Goal: Task Accomplishment & Management: Use online tool/utility

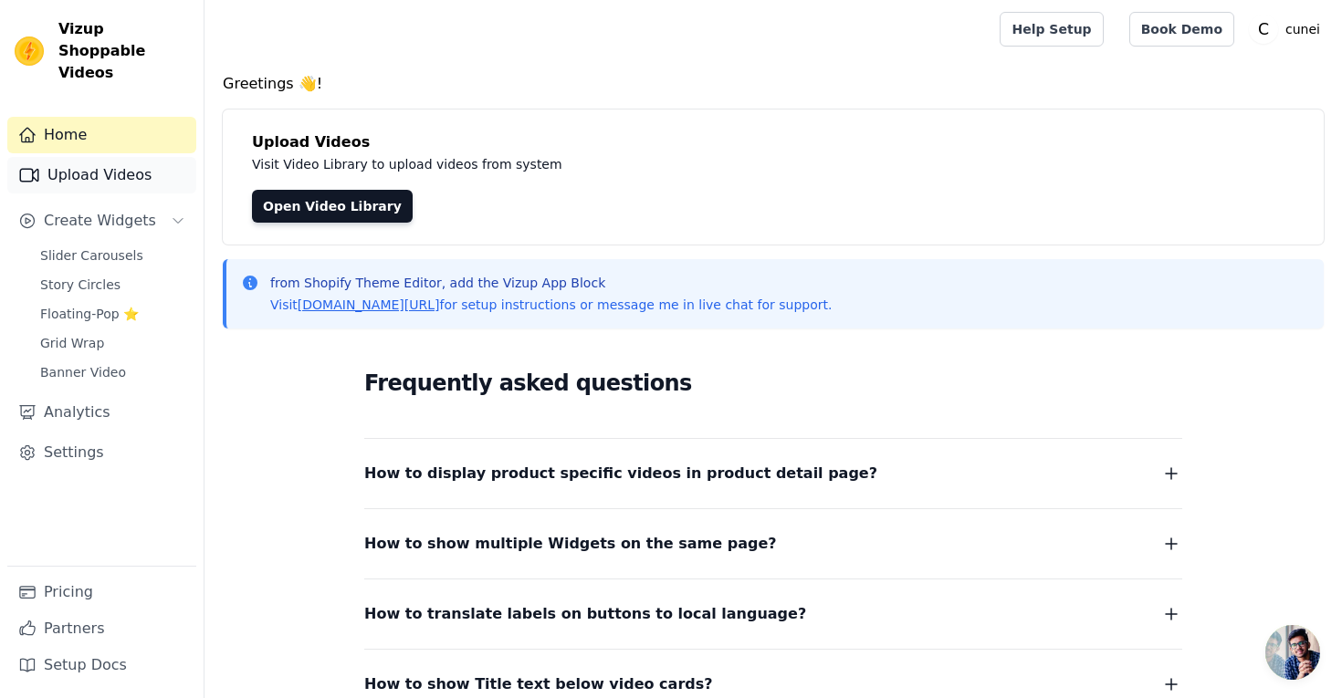
click at [109, 158] on link "Upload Videos" at bounding box center [101, 175] width 189 height 37
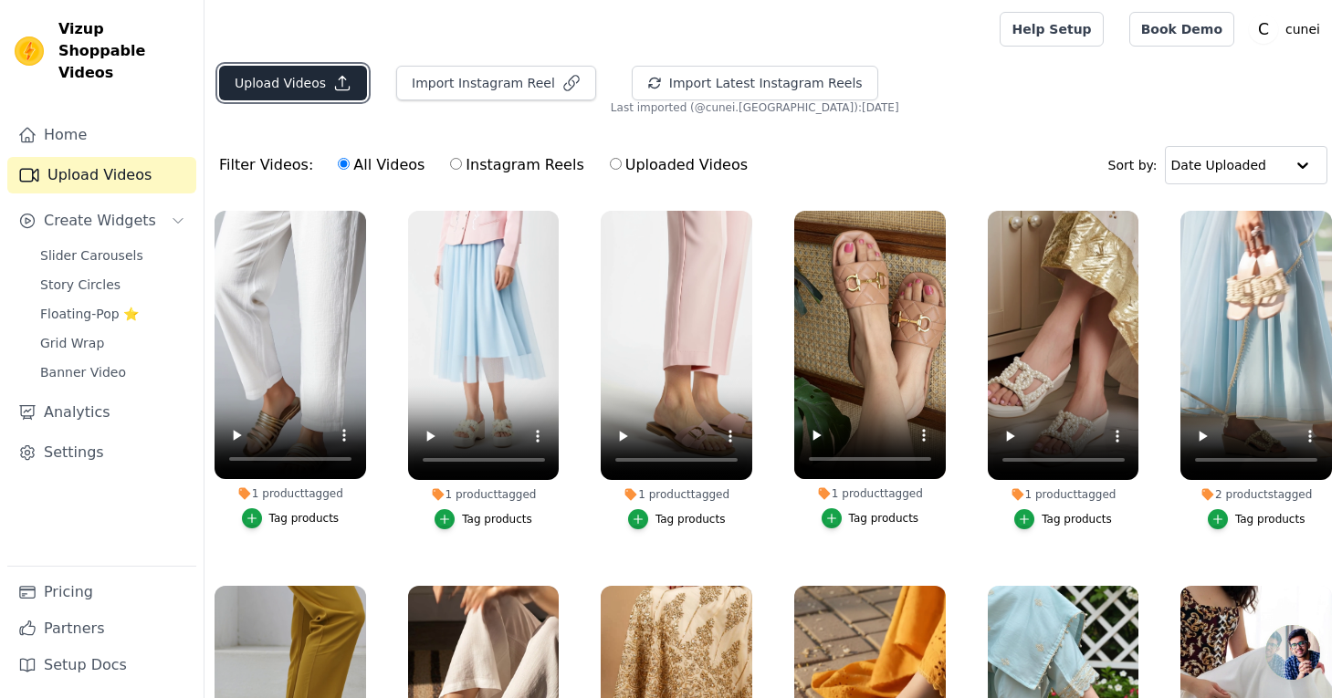
click at [328, 83] on button "Upload Videos" at bounding box center [293, 83] width 148 height 35
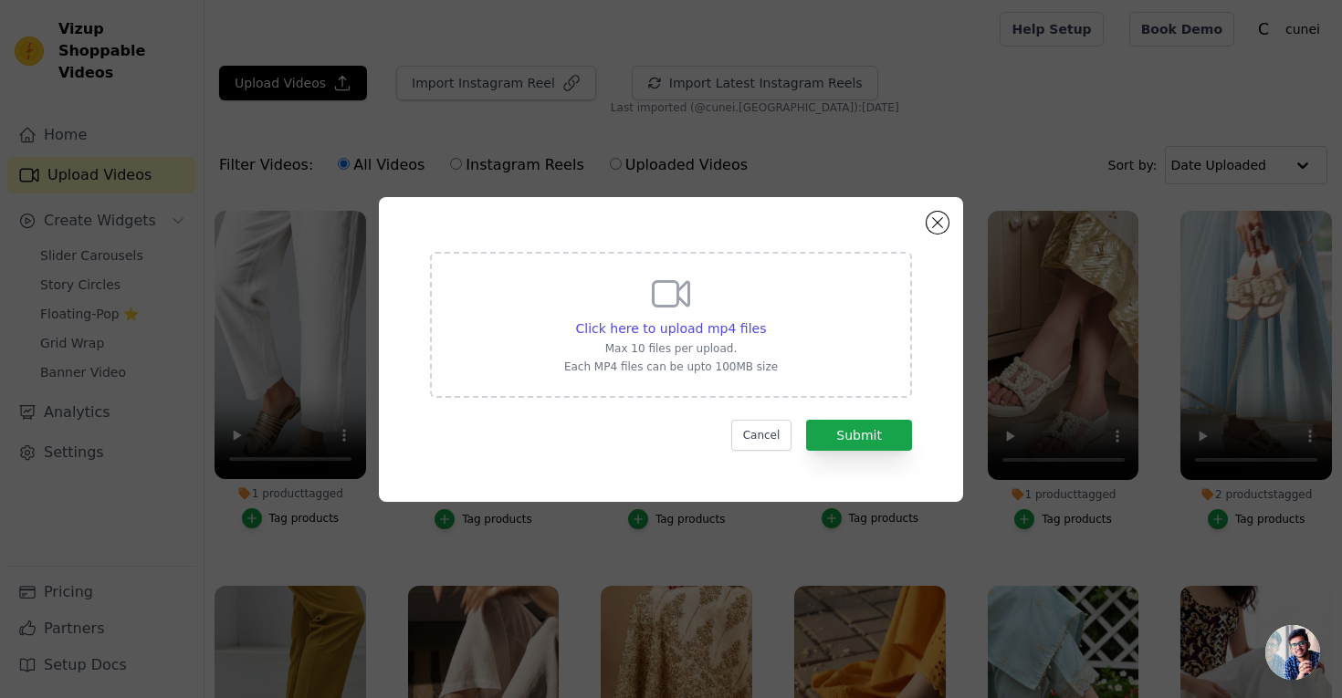
click at [682, 300] on icon at bounding box center [672, 293] width 36 height 25
click at [765, 319] on input "Click here to upload mp4 files Max 10 files per upload. Each MP4 files can be u…" at bounding box center [765, 319] width 1 height 1
type input "C:\fakepath\2-vid-tan-pearl-flats-video-d7b3d82c.mp4"
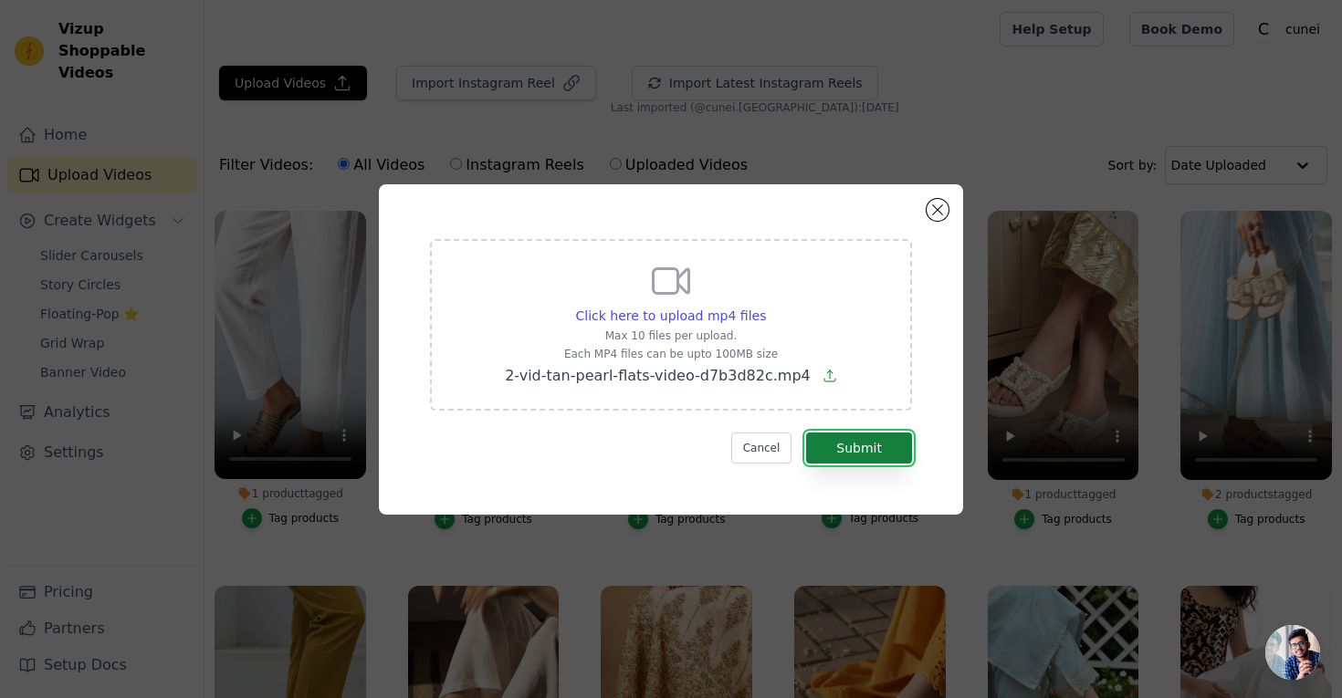
click at [852, 455] on button "Submit" at bounding box center [859, 448] width 106 height 31
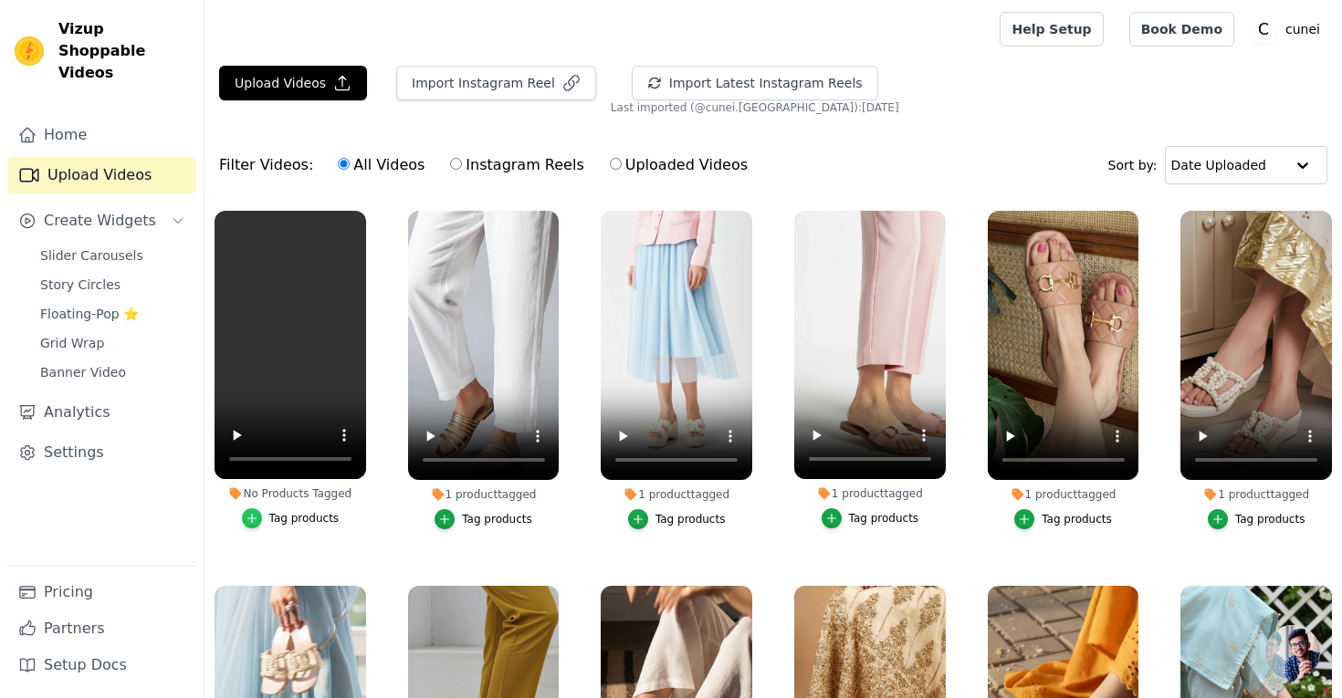
click at [252, 520] on icon "button" at bounding box center [251, 519] width 8 height 8
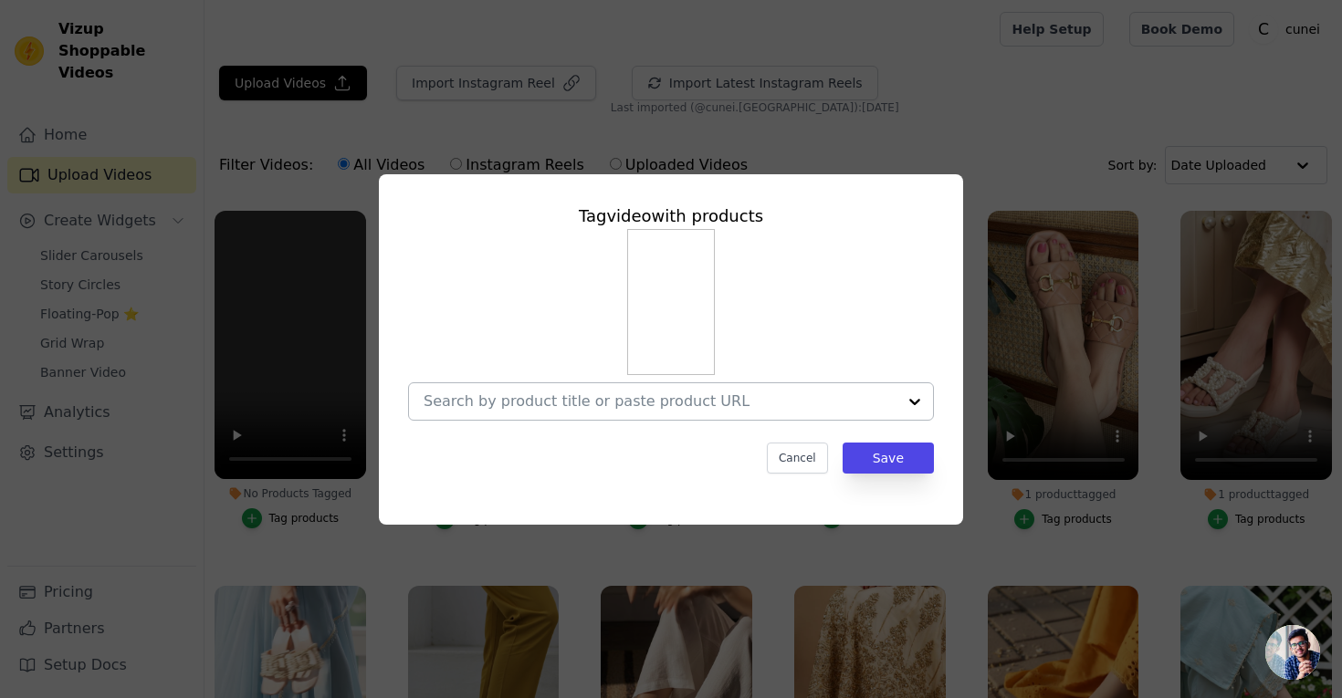
click at [549, 399] on input "No Products Tagged Tag video with products Cancel Save Tag products" at bounding box center [660, 401] width 473 height 17
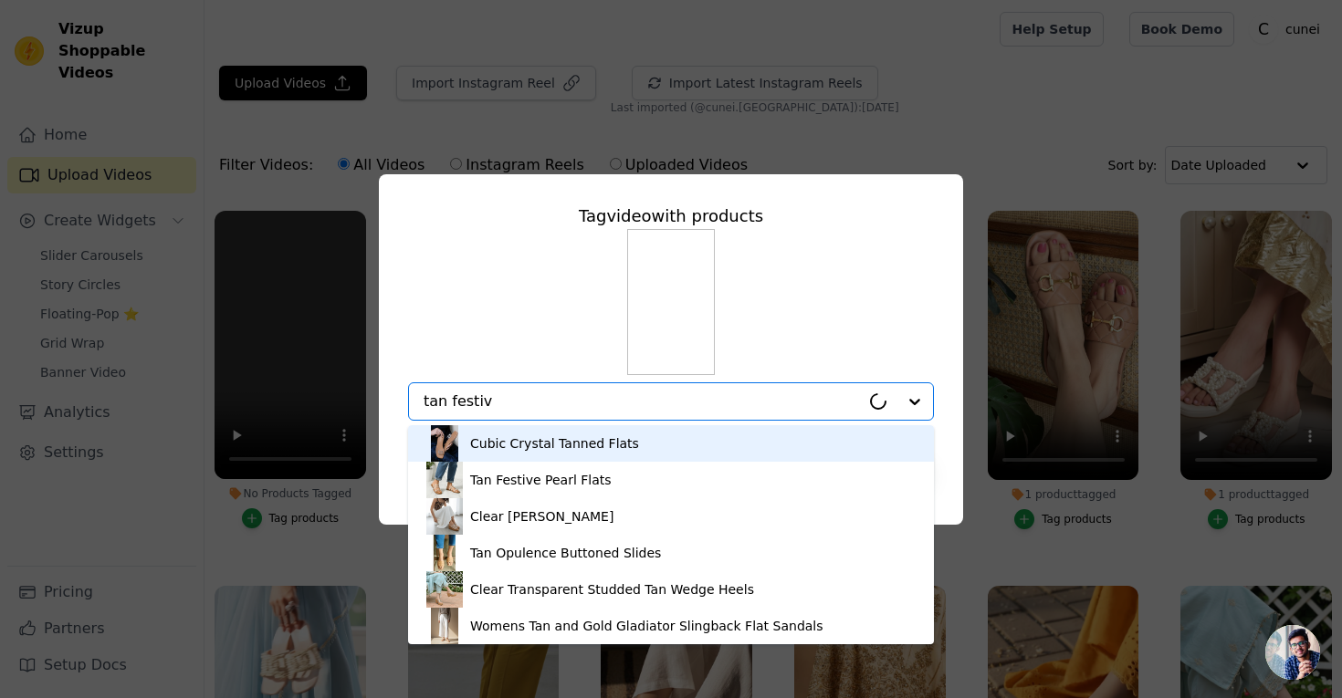
type input "tan festive"
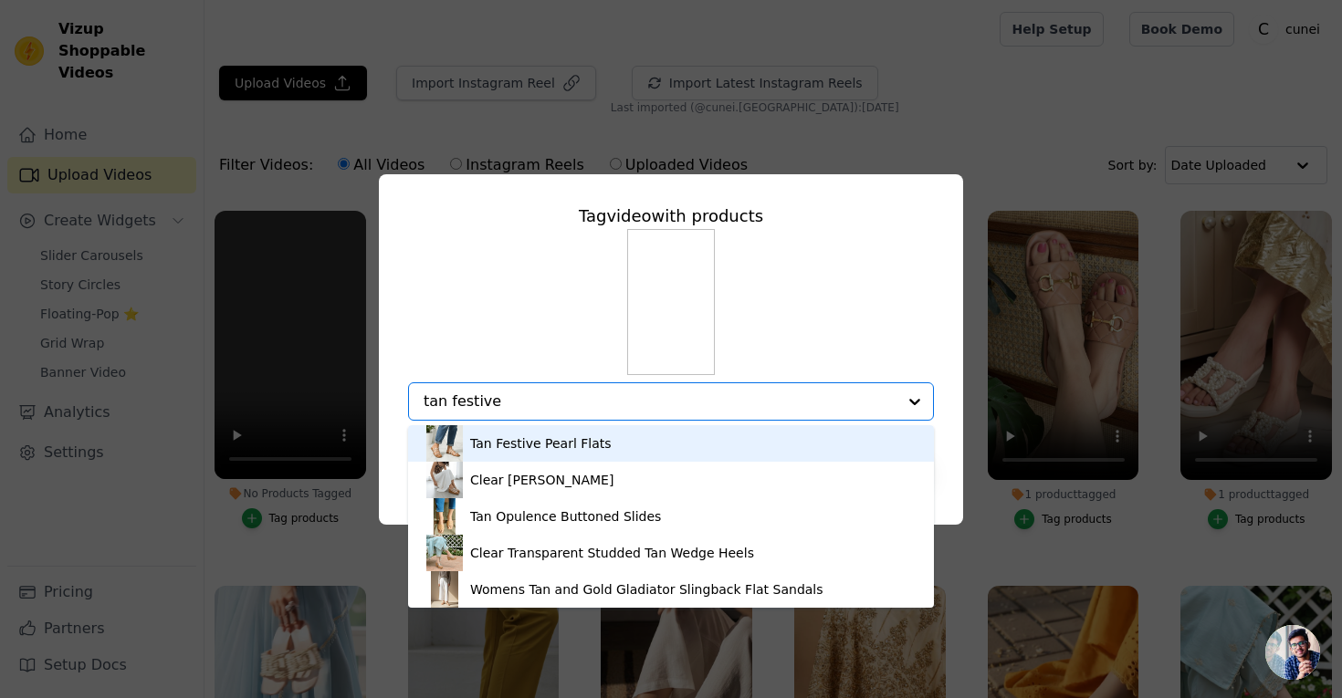
click at [603, 443] on div "Tan Festive Pearl Flats" at bounding box center [670, 443] width 489 height 37
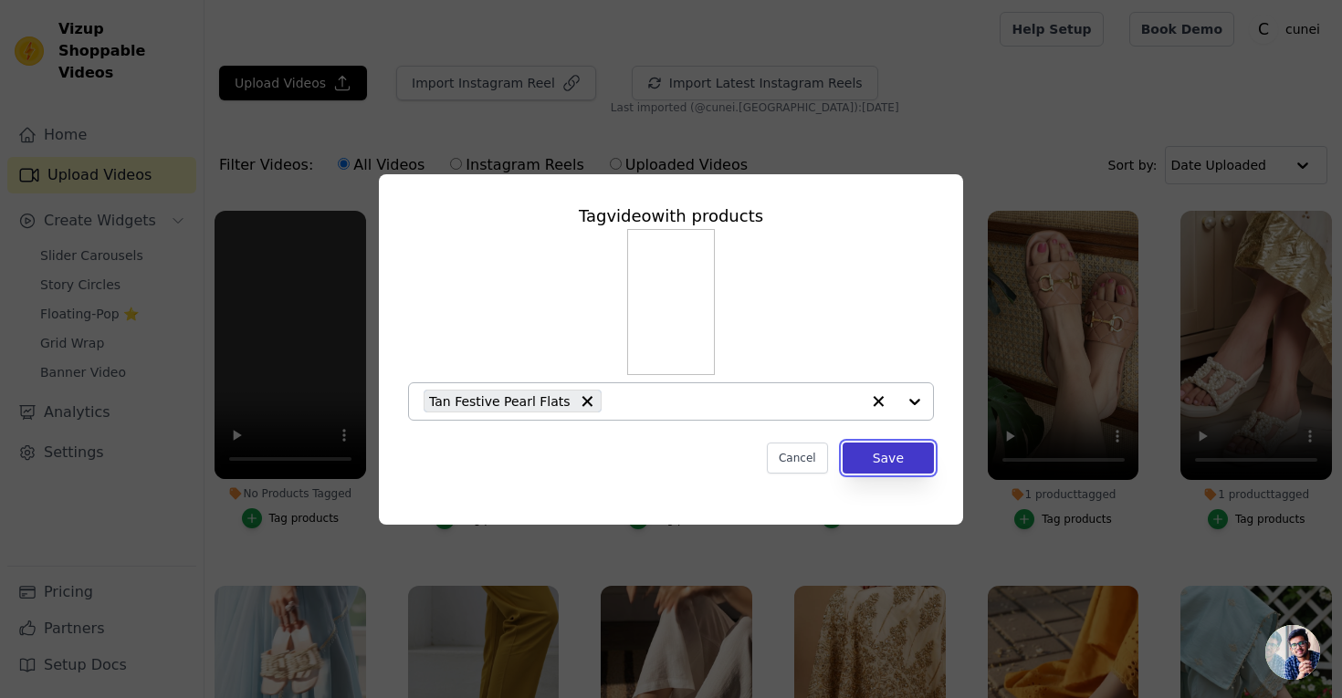
click at [897, 460] on button "Save" at bounding box center [888, 458] width 91 height 31
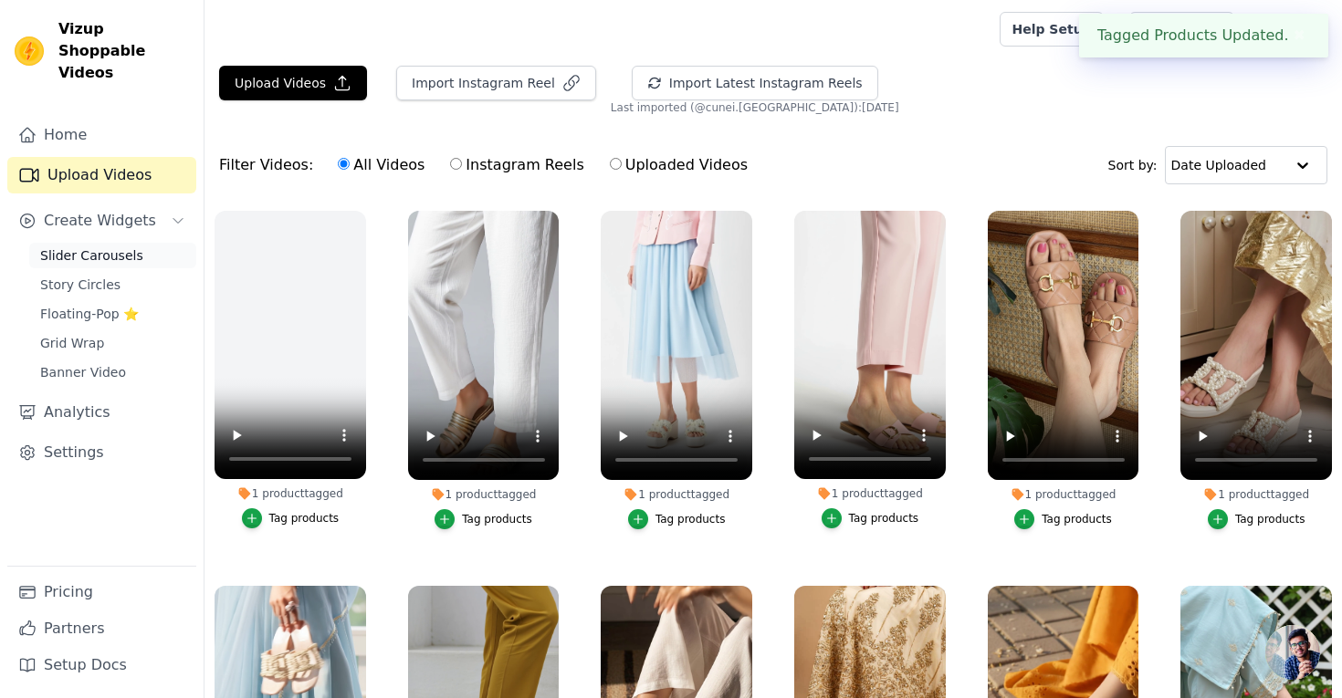
click at [117, 246] on span "Slider Carousels" at bounding box center [91, 255] width 103 height 18
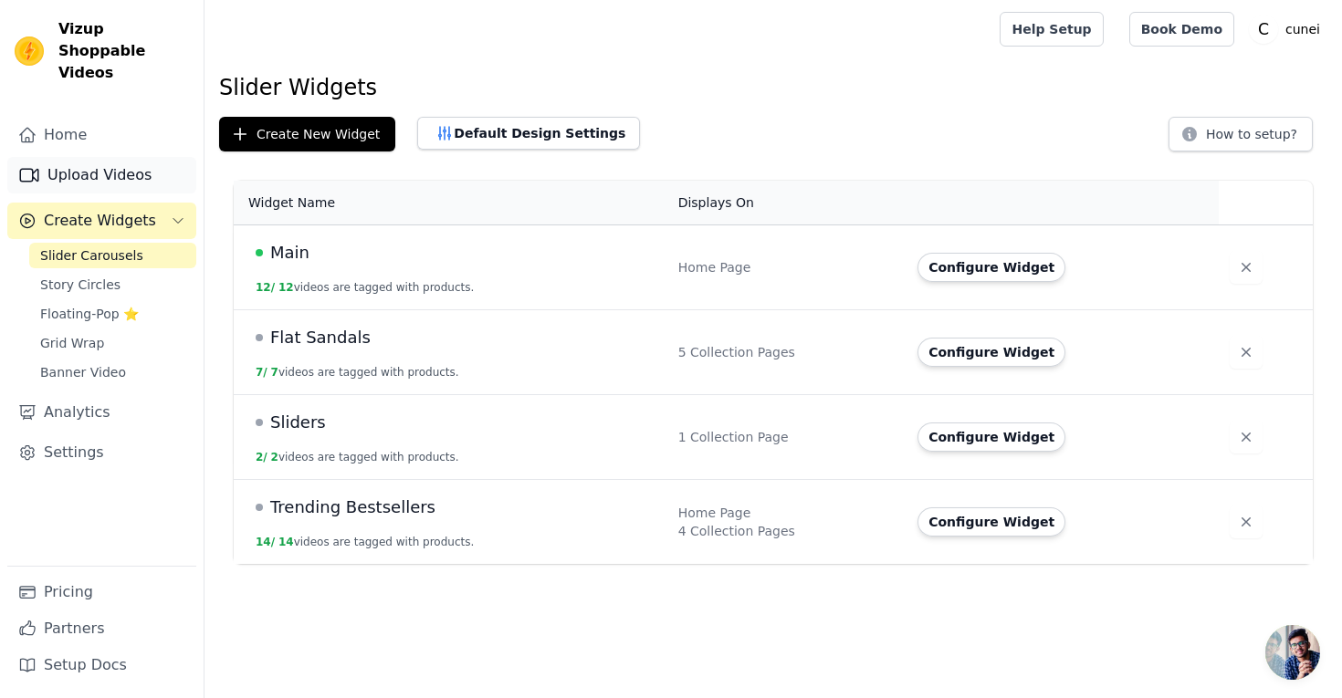
click at [112, 157] on link "Upload Videos" at bounding box center [101, 175] width 189 height 37
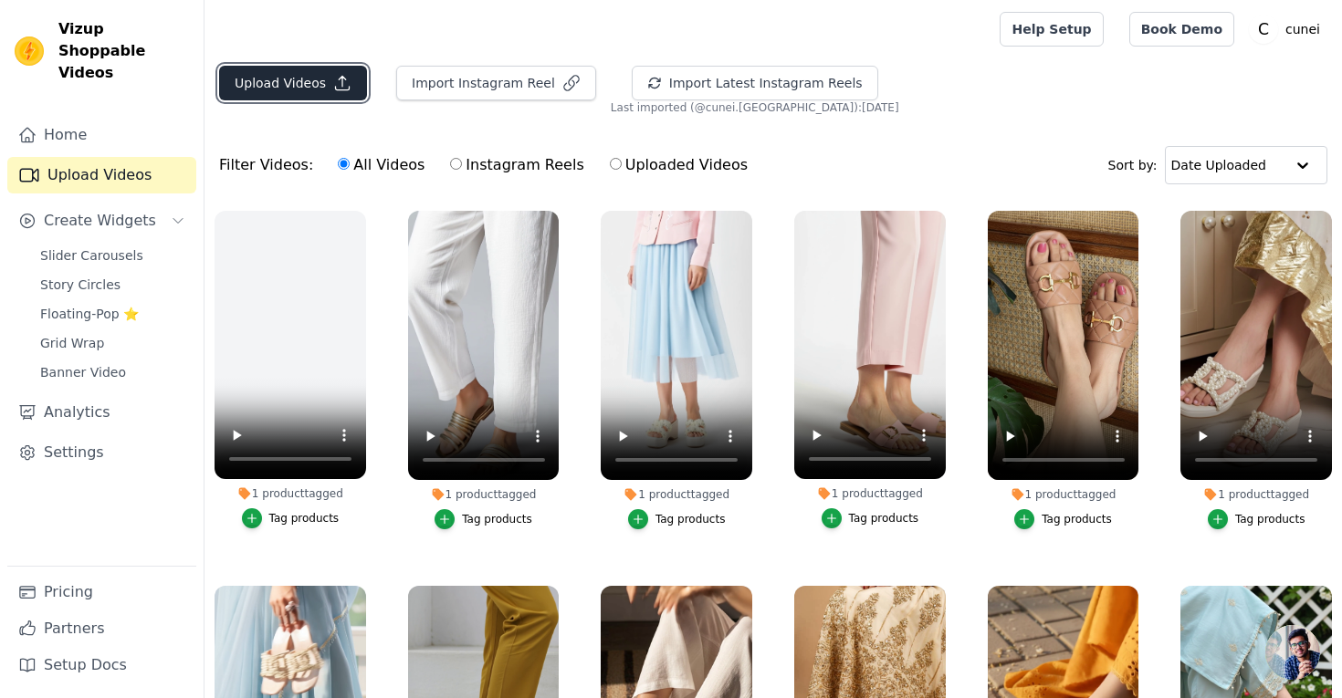
click at [318, 90] on button "Upload Videos" at bounding box center [293, 83] width 148 height 35
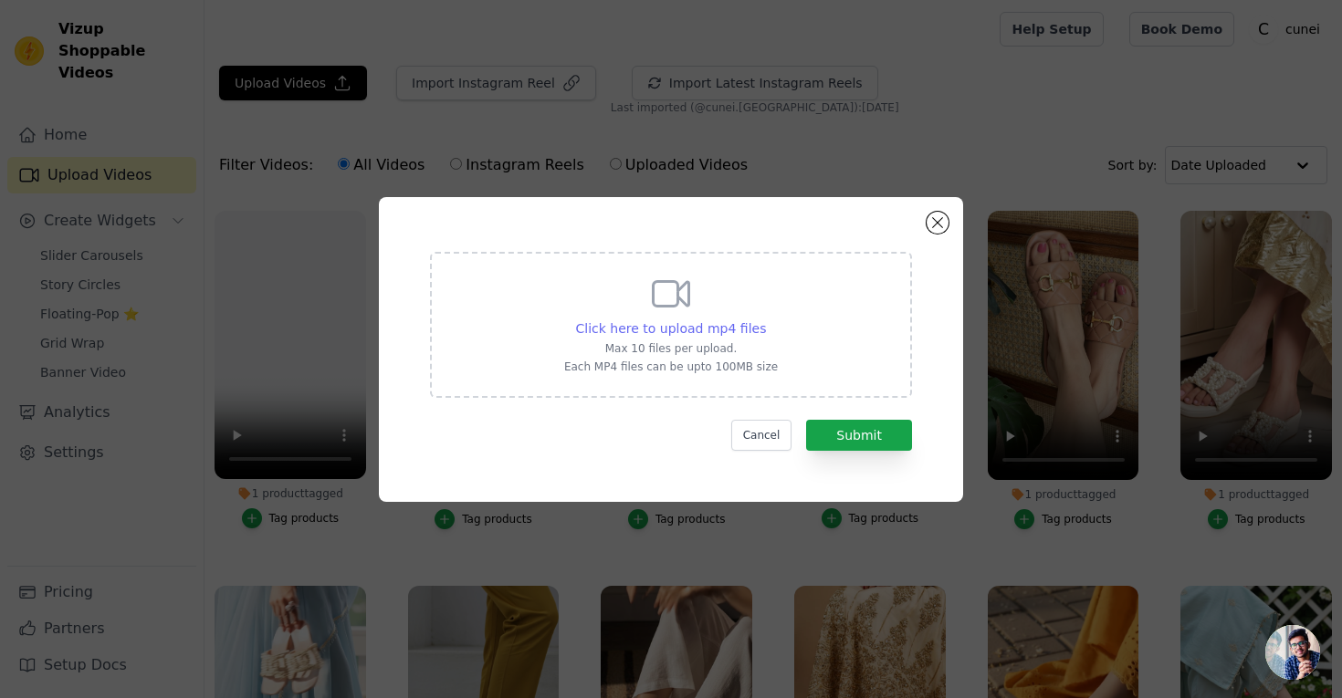
click at [712, 334] on span "Click here to upload mp4 files" at bounding box center [671, 328] width 191 height 15
click at [765, 320] on input "Click here to upload mp4 files Max 10 files per upload. Each MP4 files can be u…" at bounding box center [765, 319] width 1 height 1
type input "C:\fakepath\black-opulance-video-2025-09-14T18-21-49.mp4"
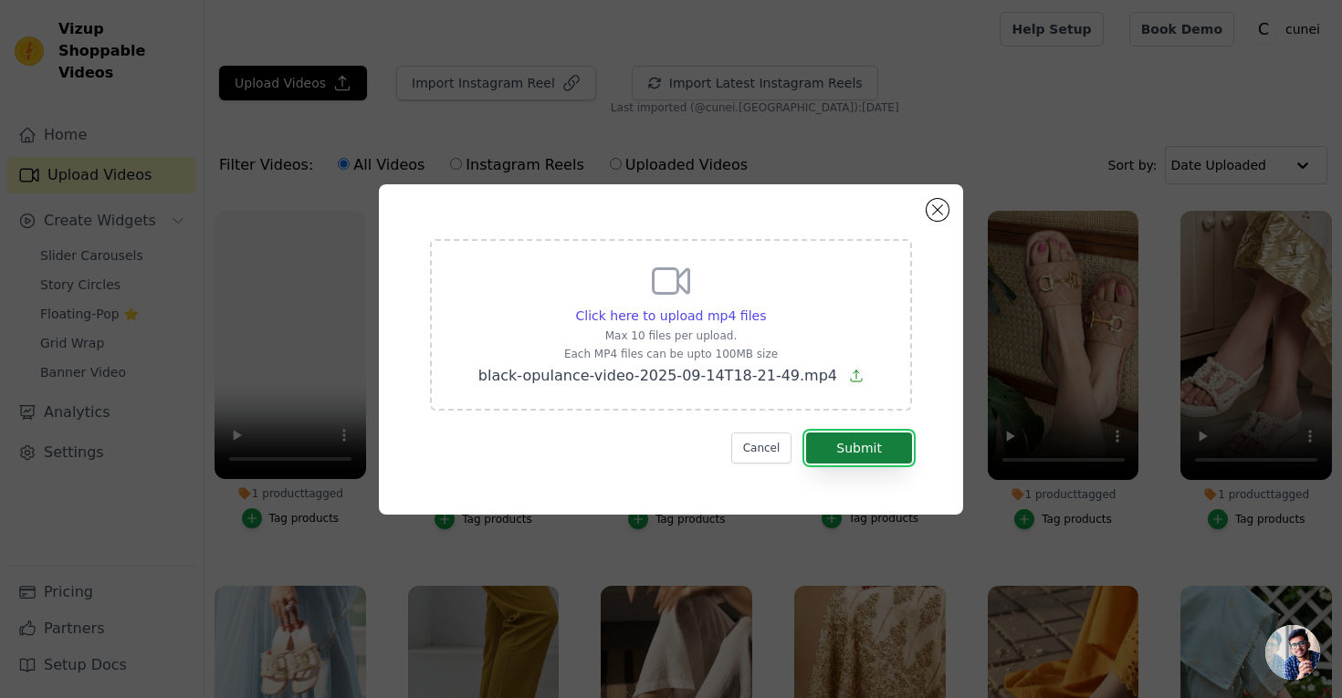
click at [845, 450] on button "Submit" at bounding box center [859, 448] width 106 height 31
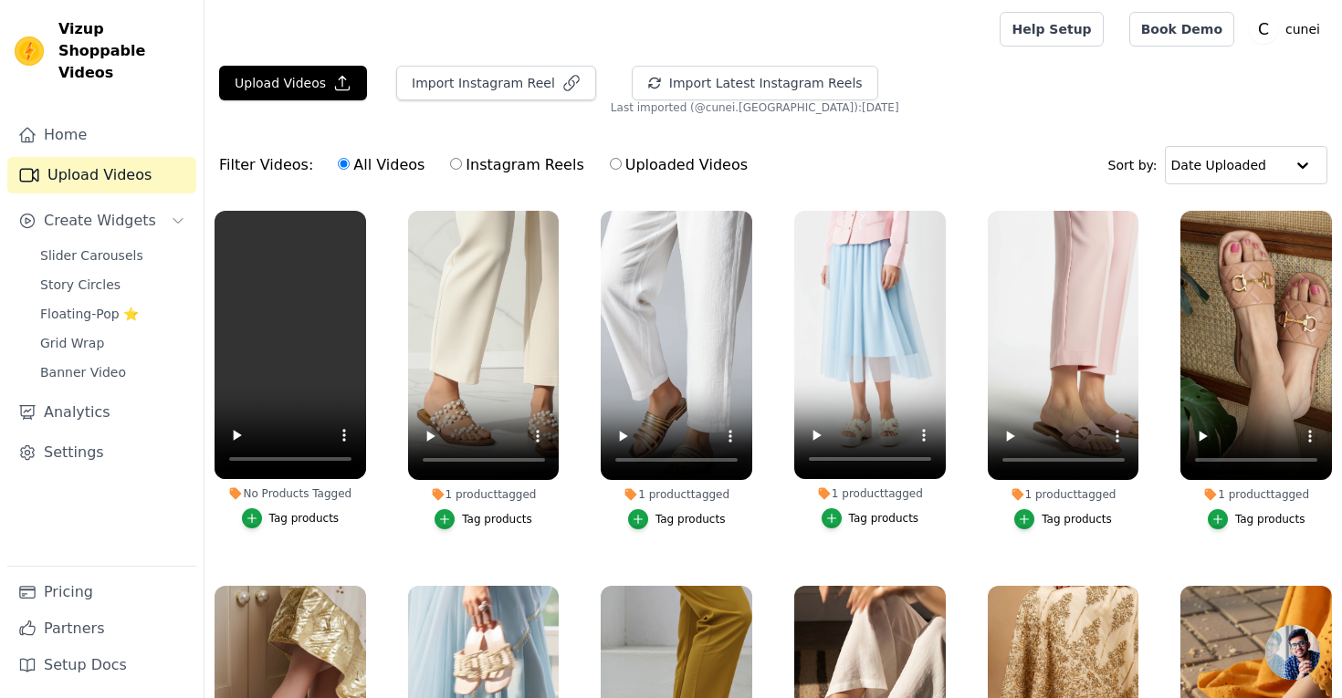
click at [287, 519] on div "Tag products" at bounding box center [304, 518] width 70 height 15
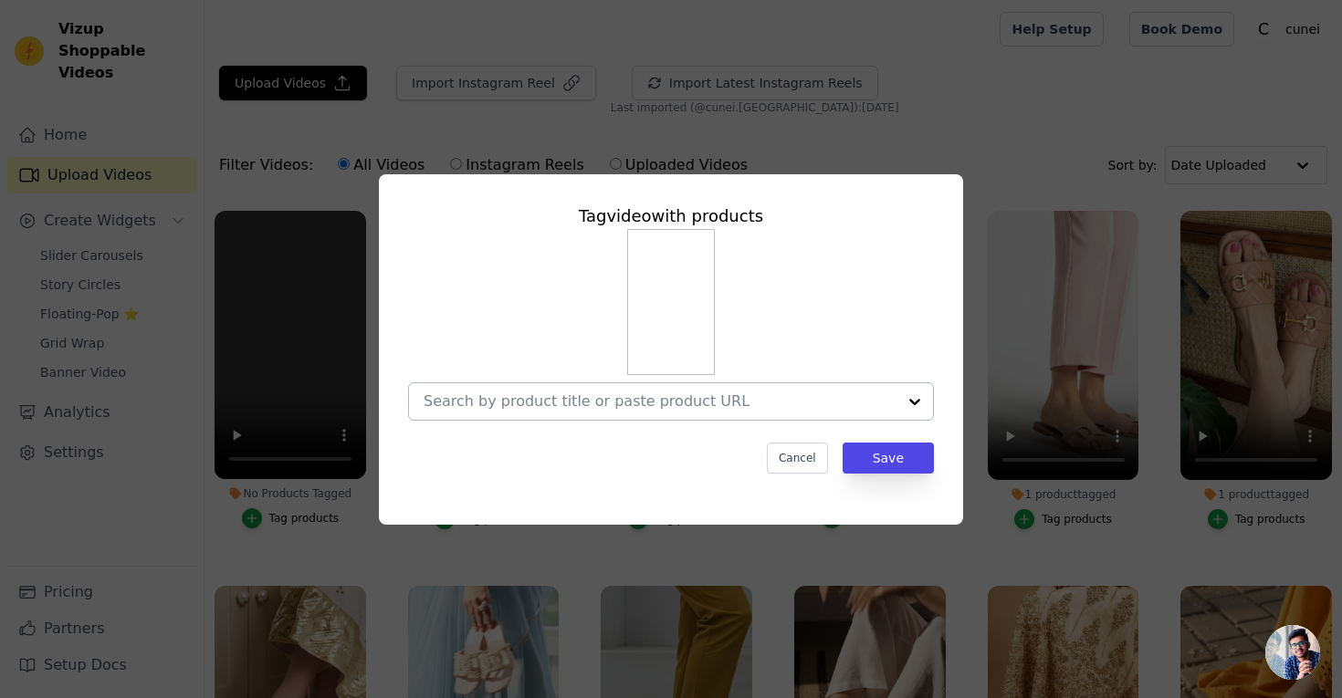
click at [566, 402] on input "No Products Tagged Tag video with products Cancel Save Tag products" at bounding box center [660, 401] width 473 height 17
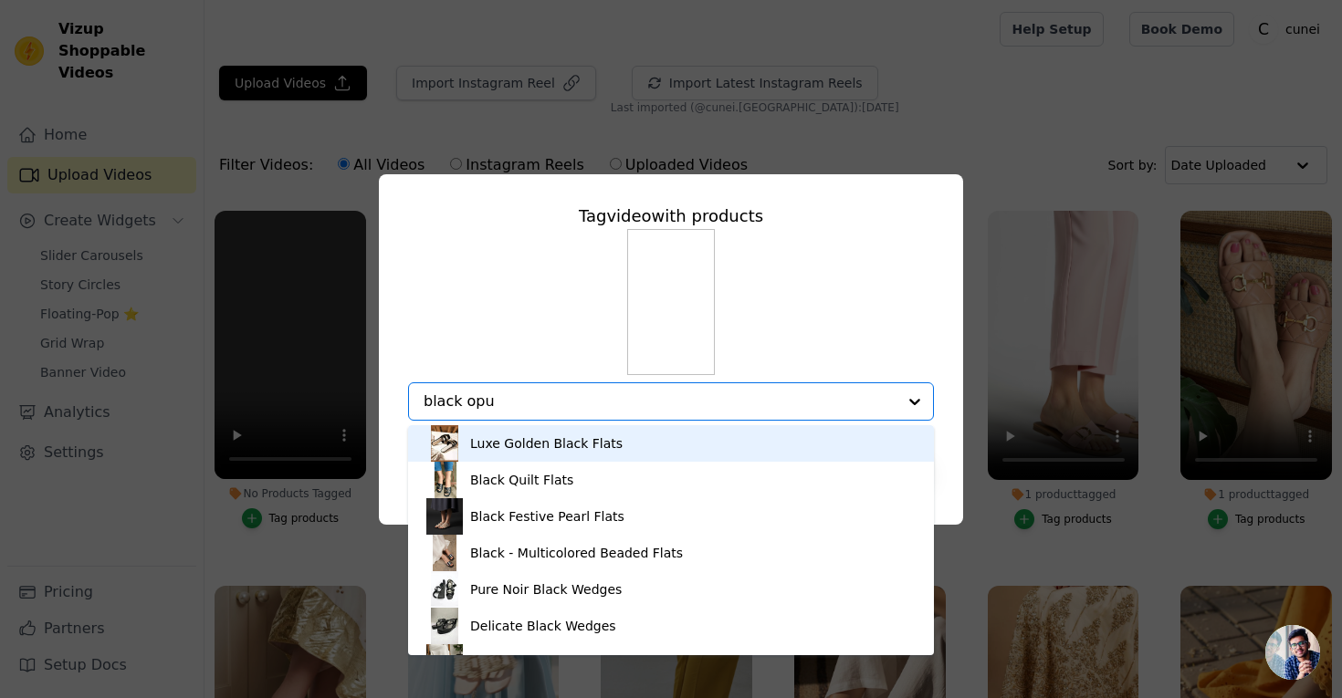
type input "black opul"
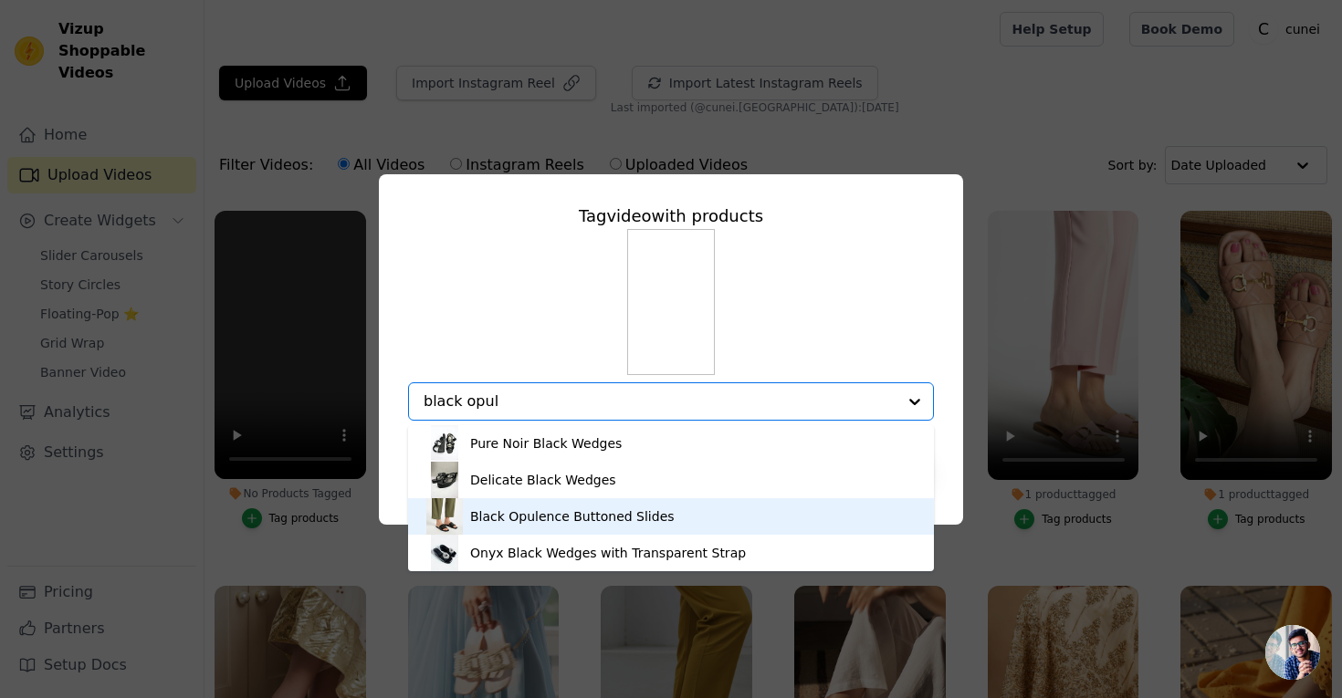
click at [576, 522] on div "Black Opulence Buttoned Slides" at bounding box center [572, 517] width 204 height 18
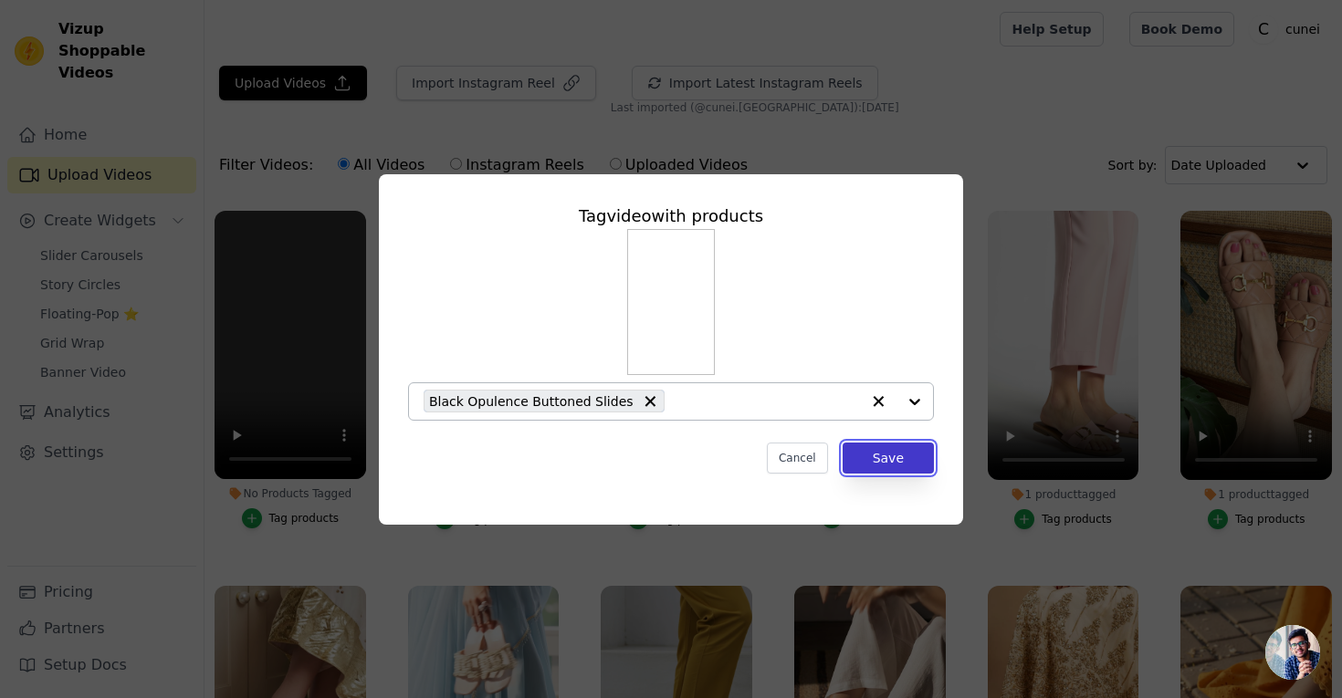
click at [886, 462] on button "Save" at bounding box center [888, 458] width 91 height 31
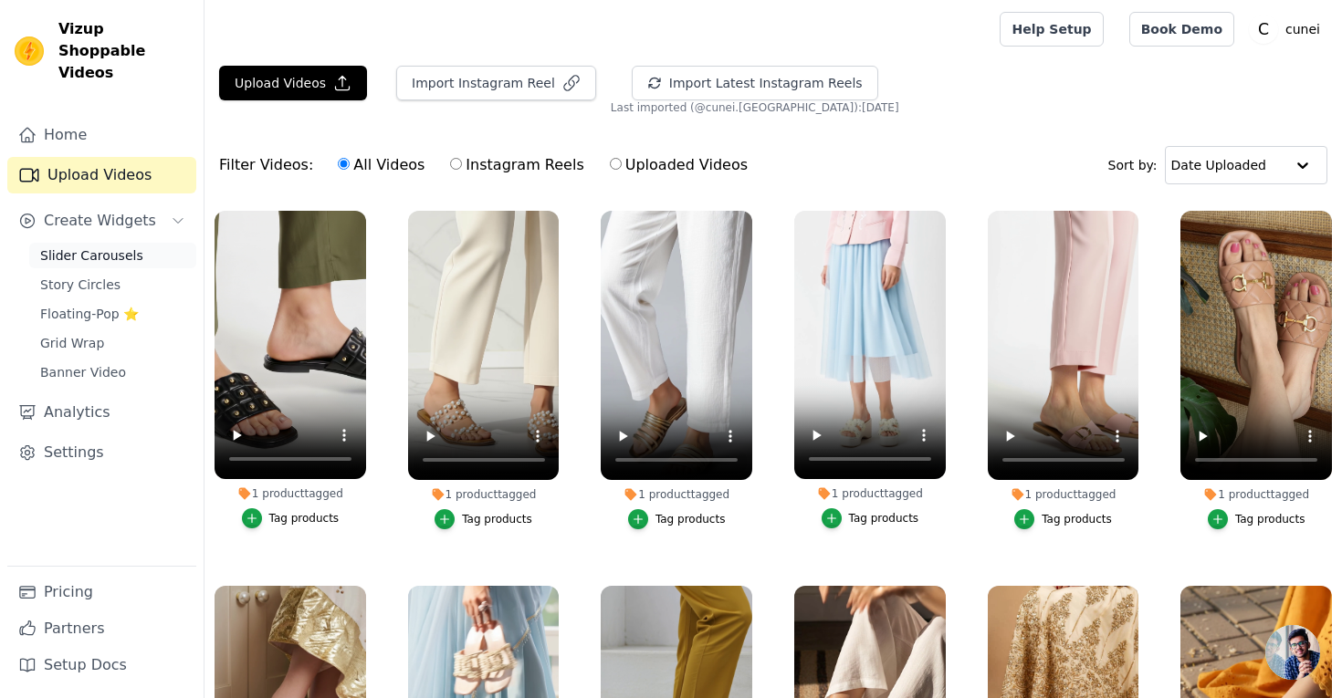
click at [104, 246] on span "Slider Carousels" at bounding box center [91, 255] width 103 height 18
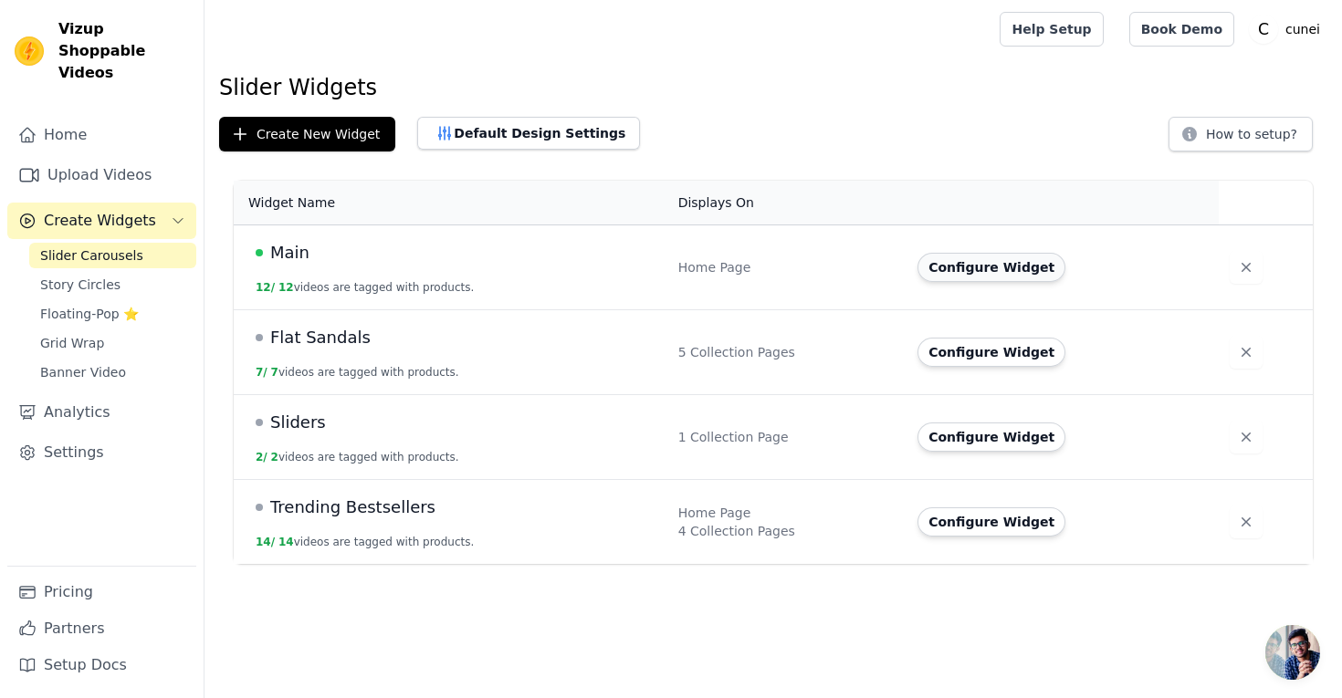
click at [1002, 270] on button "Configure Widget" at bounding box center [991, 267] width 148 height 29
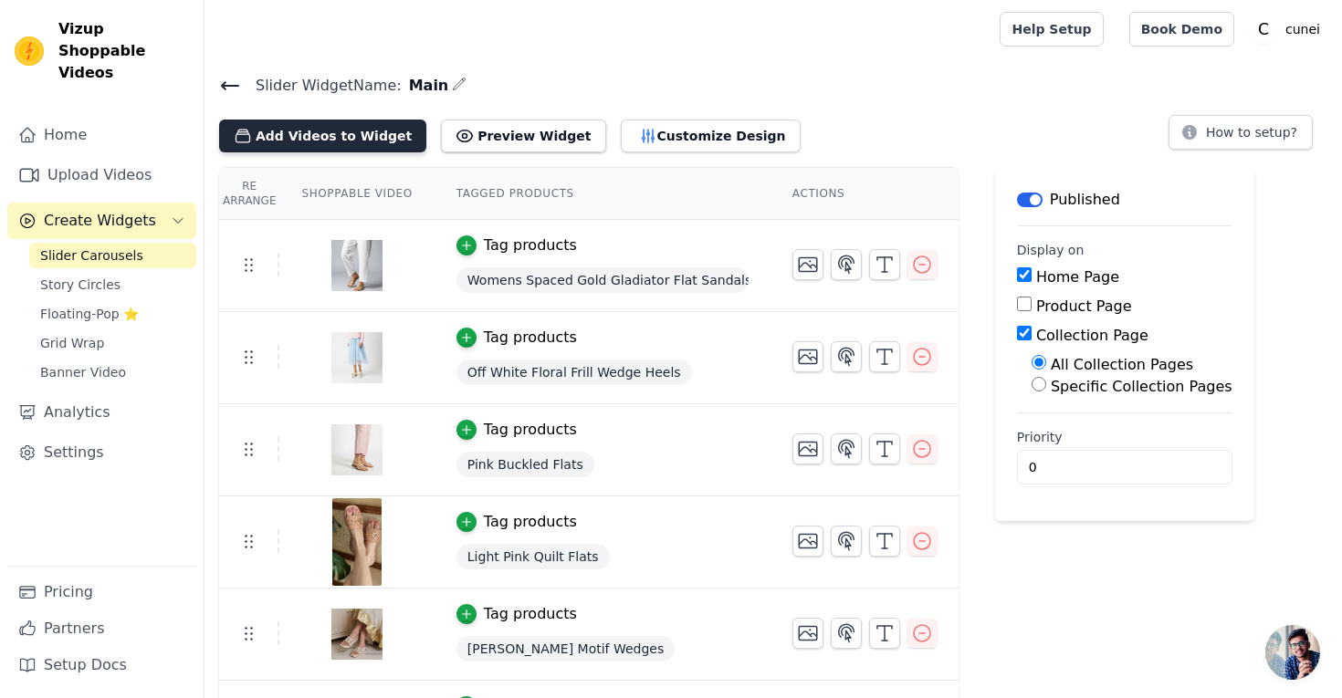
click at [336, 138] on button "Add Videos to Widget" at bounding box center [322, 136] width 207 height 33
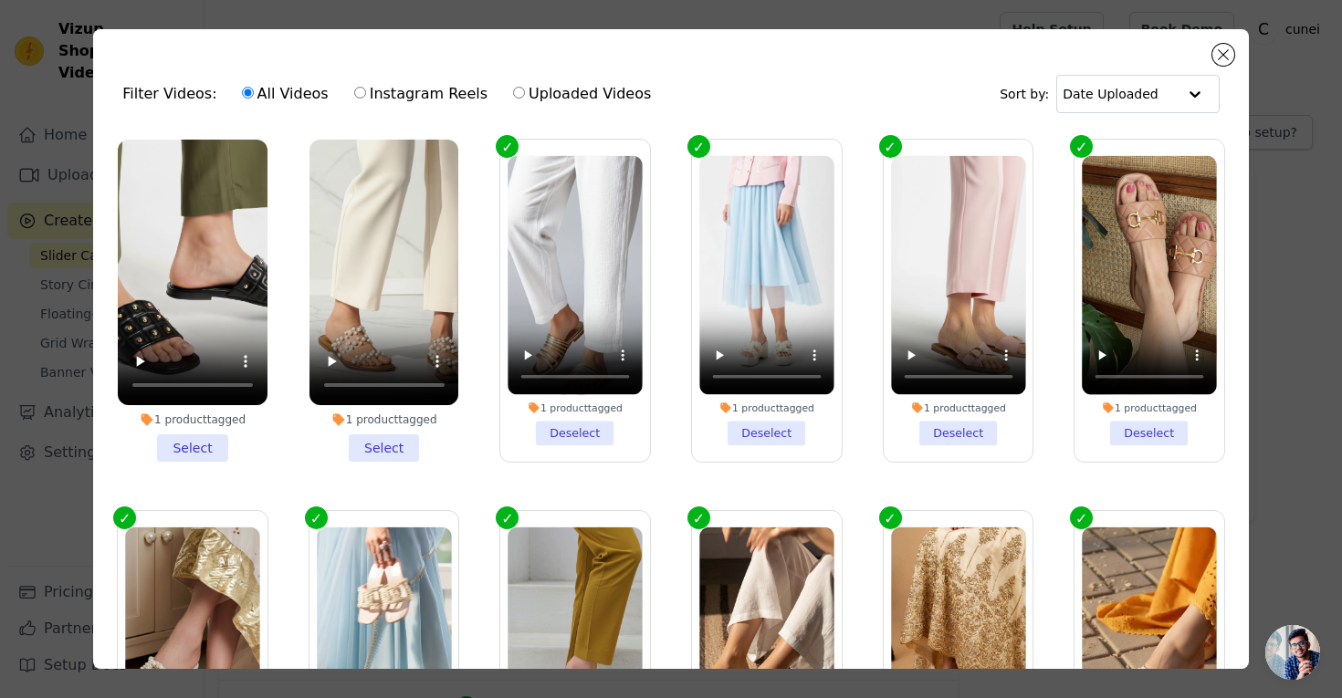
click at [202, 453] on li "1 product tagged Select" at bounding box center [193, 301] width 150 height 322
click at [0, 0] on input "1 product tagged Select" at bounding box center [0, 0] width 0 height 0
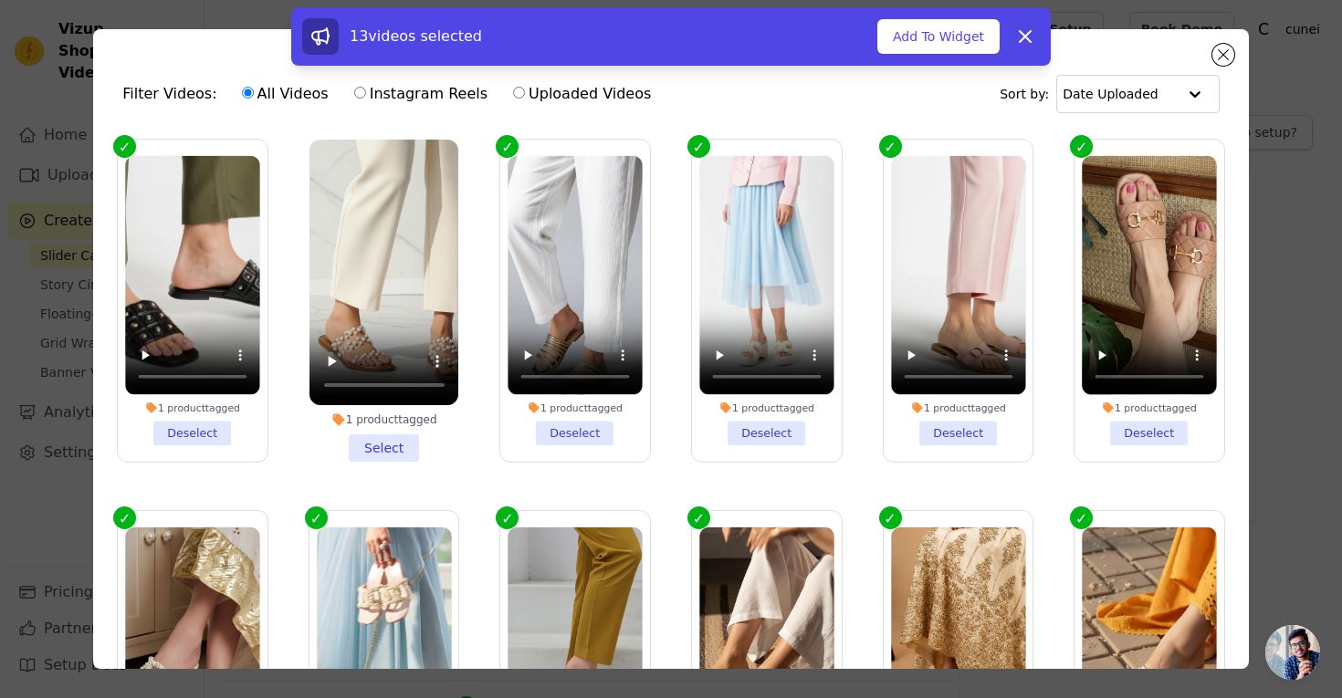
click at [378, 446] on li "1 product tagged Select" at bounding box center [384, 301] width 150 height 322
click at [0, 0] on input "1 product tagged Select" at bounding box center [0, 0] width 0 height 0
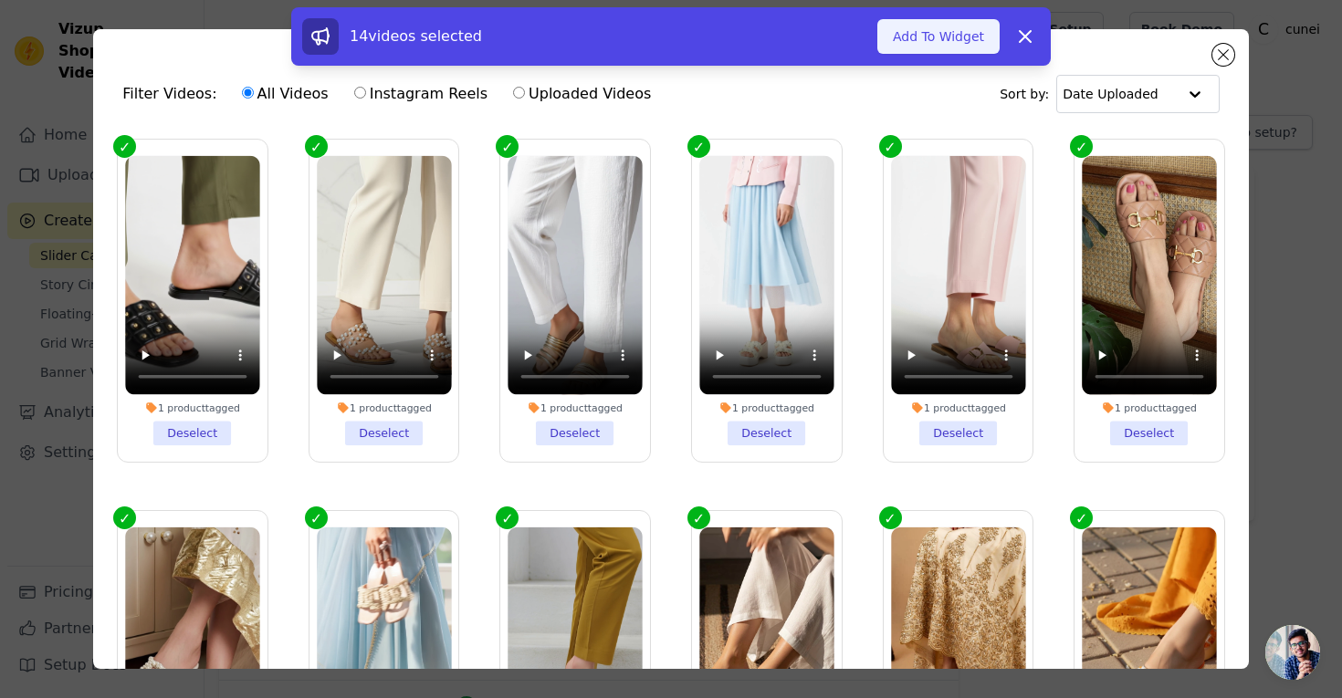
click at [941, 37] on button "Add To Widget" at bounding box center [938, 36] width 122 height 35
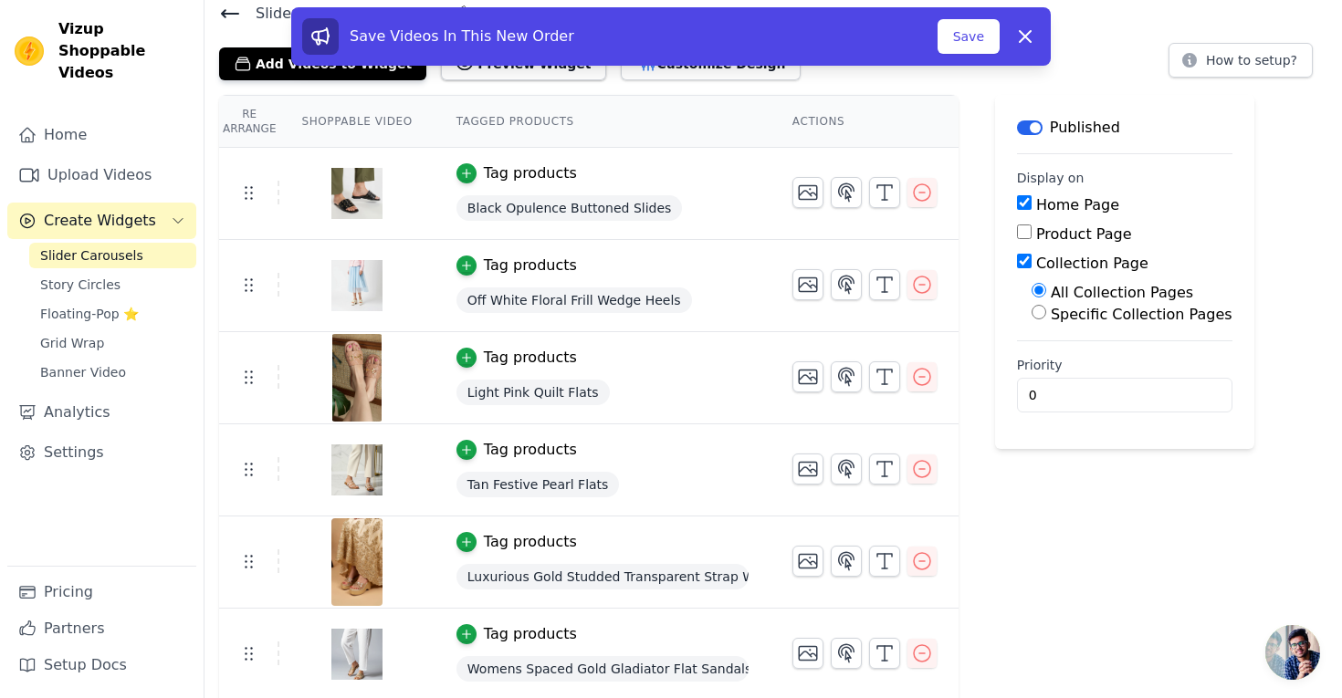
scroll to position [55, 0]
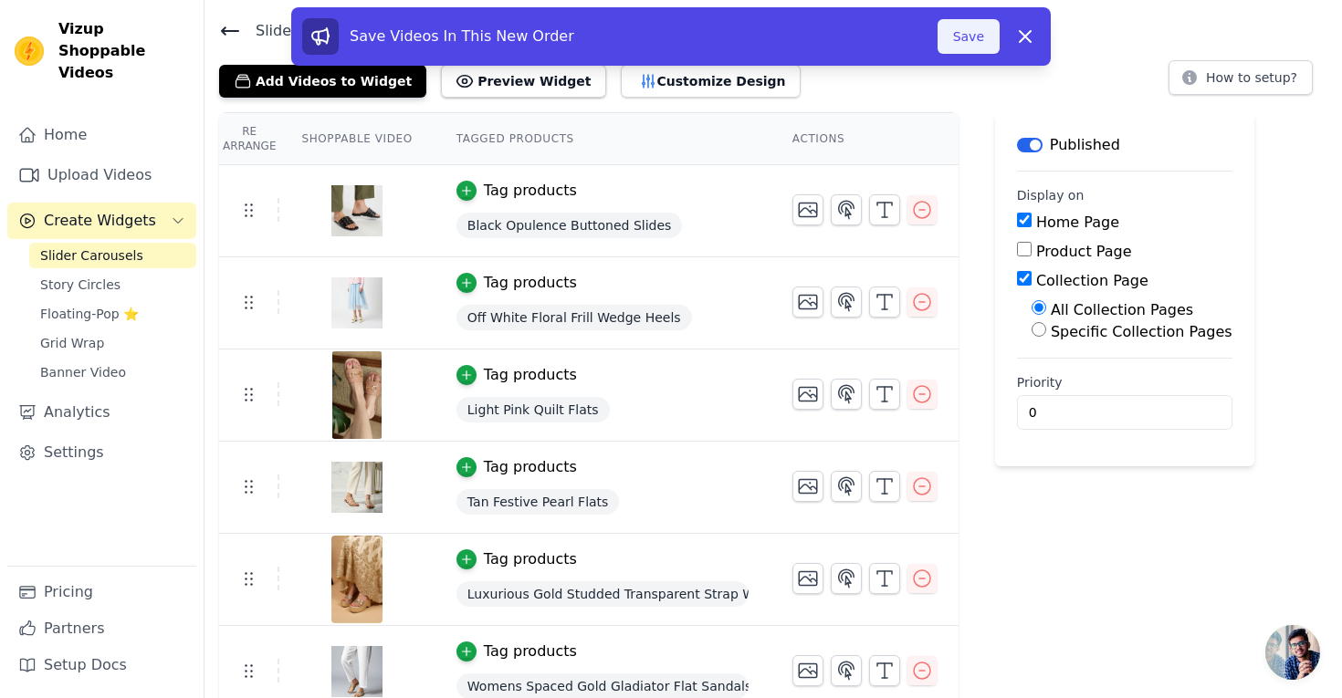
click at [975, 40] on button "Save" at bounding box center [969, 36] width 62 height 35
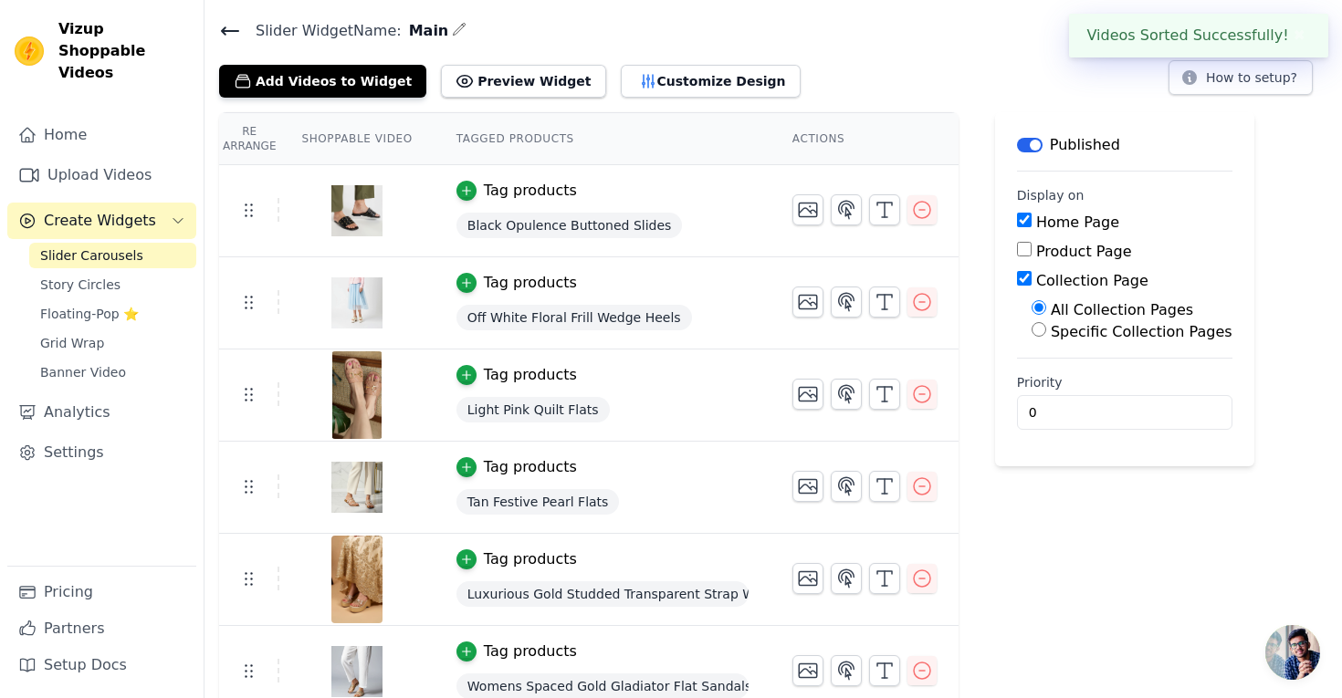
scroll to position [0, 0]
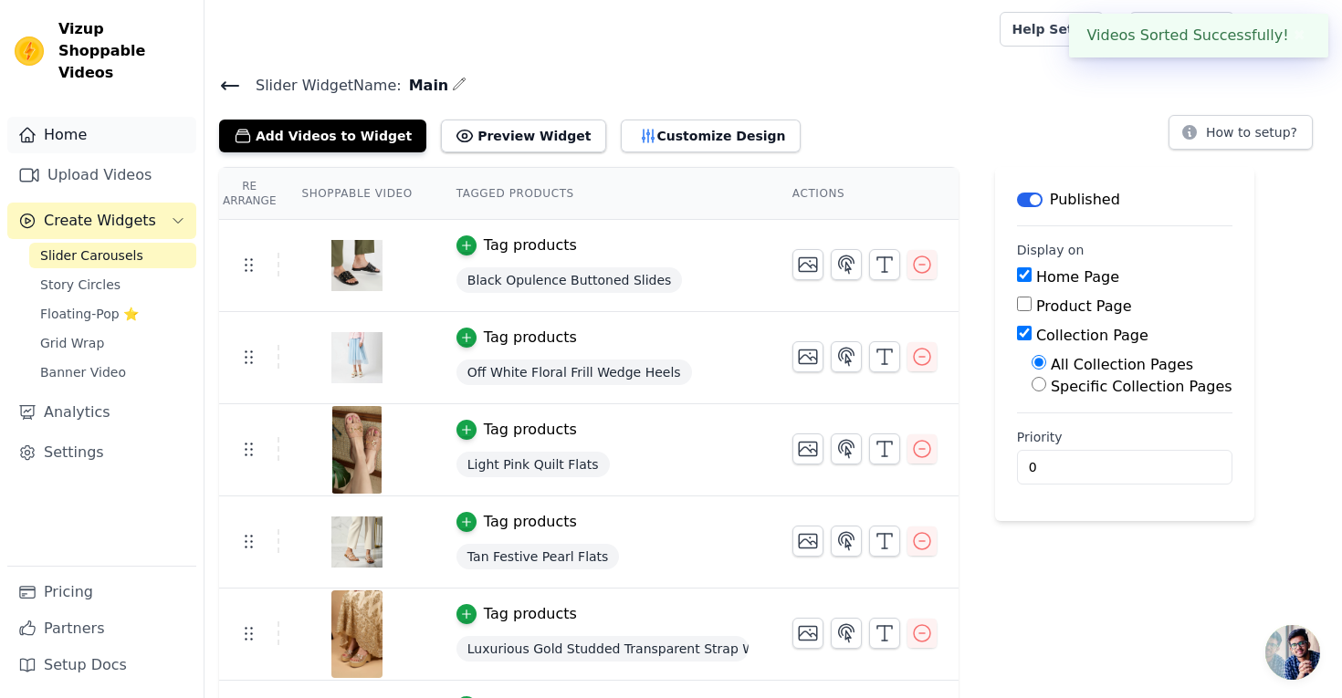
click at [92, 117] on link "Home" at bounding box center [101, 135] width 189 height 37
